Goal: Information Seeking & Learning: Learn about a topic

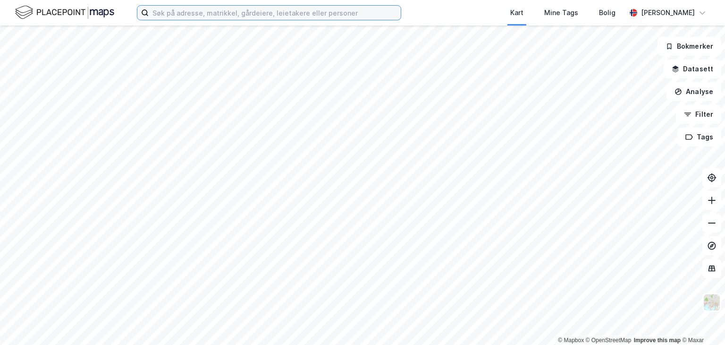
click at [181, 14] on input at bounding box center [275, 13] width 252 height 14
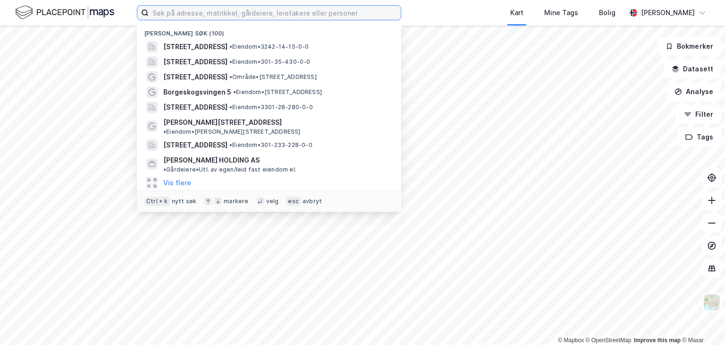
paste input "[STREET_ADDRESS]"
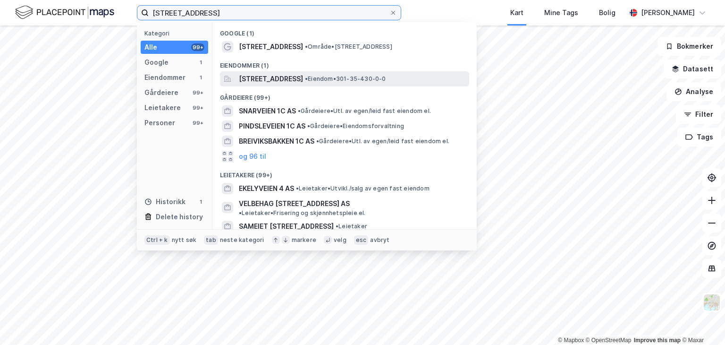
type input "[STREET_ADDRESS]"
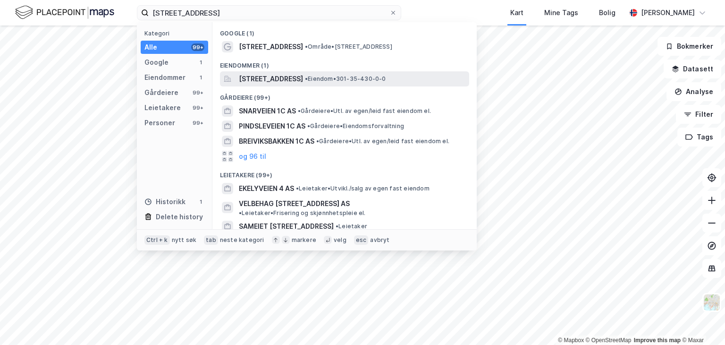
click at [278, 79] on span "[STREET_ADDRESS]" at bounding box center [271, 78] width 64 height 11
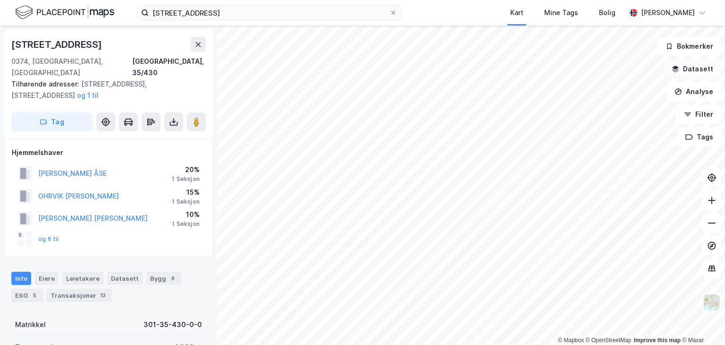
click at [693, 69] on button "Datasett" at bounding box center [693, 68] width 58 height 19
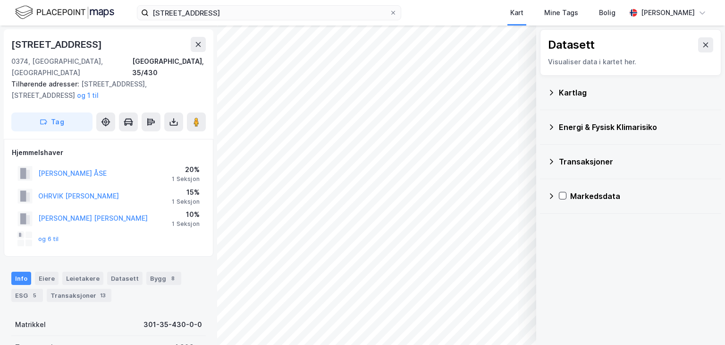
click at [617, 96] on div "Kartlag" at bounding box center [636, 92] width 155 height 11
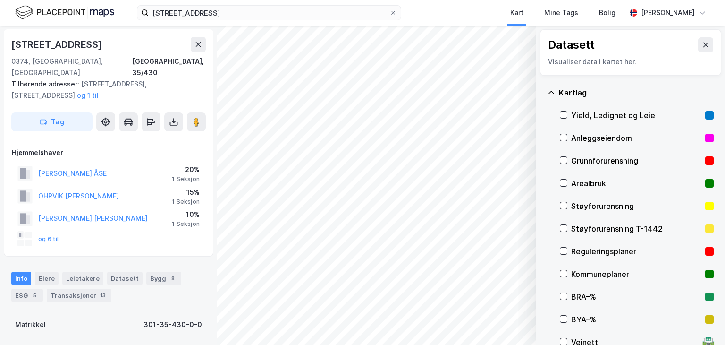
click at [619, 204] on div "Støyforurensning" at bounding box center [636, 205] width 130 height 11
click at [482, 320] on icon "button" at bounding box center [481, 320] width 8 height 8
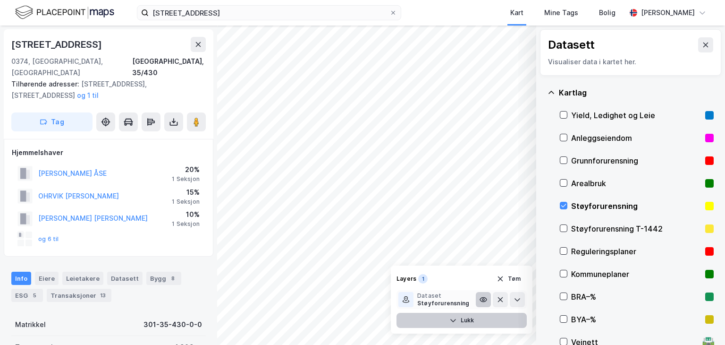
click at [484, 299] on icon at bounding box center [483, 299] width 2 height 2
click at [483, 297] on icon at bounding box center [484, 299] width 8 height 8
click at [568, 228] on div "Støyforurensning T-1442" at bounding box center [637, 228] width 154 height 23
click at [505, 316] on button "Lukk" at bounding box center [461, 319] width 130 height 15
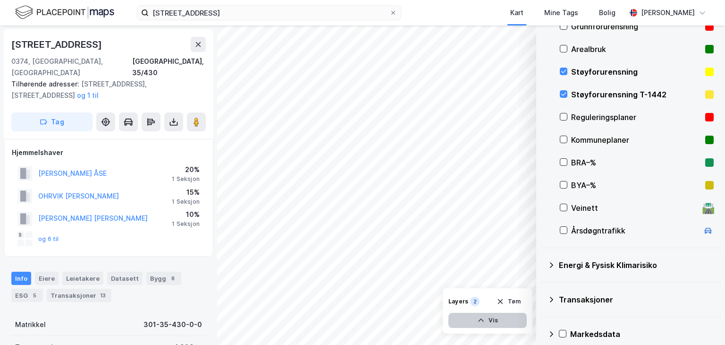
scroll to position [142, 0]
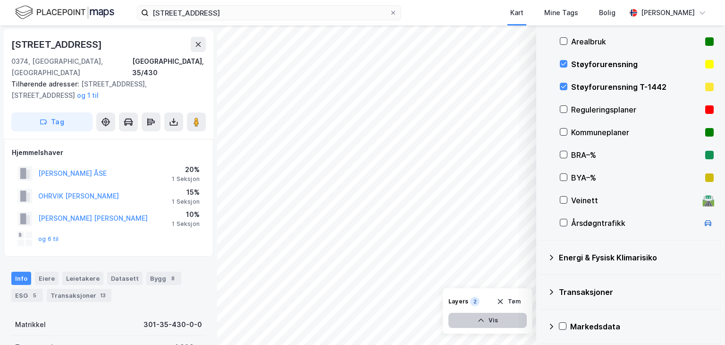
click at [582, 199] on div "Veinett" at bounding box center [634, 199] width 127 height 11
click at [573, 221] on div "Årsdøgntrafikk" at bounding box center [634, 222] width 127 height 11
click at [563, 198] on icon at bounding box center [563, 199] width 7 height 7
click at [563, 200] on icon at bounding box center [563, 199] width 7 height 7
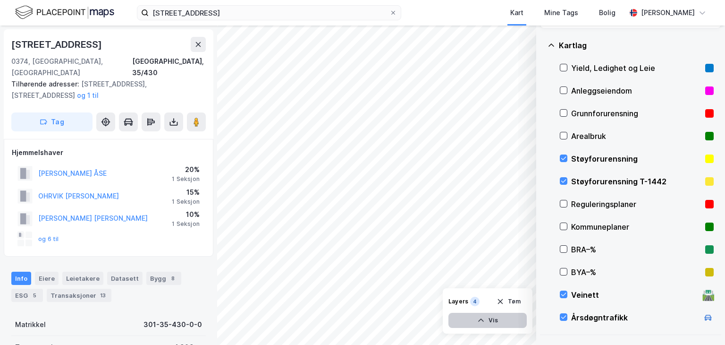
scroll to position [143, 0]
